Goal: Transaction & Acquisition: Purchase product/service

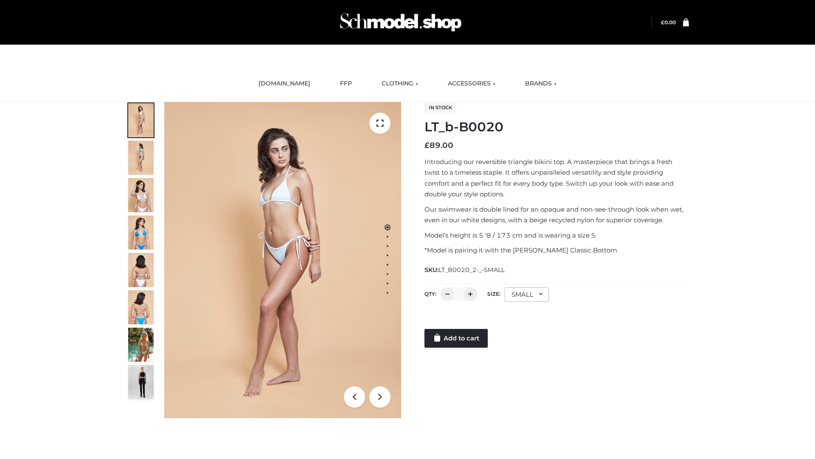
click at [457, 338] on link "Add to cart" at bounding box center [456, 338] width 63 height 19
